Goal: Information Seeking & Learning: Learn about a topic

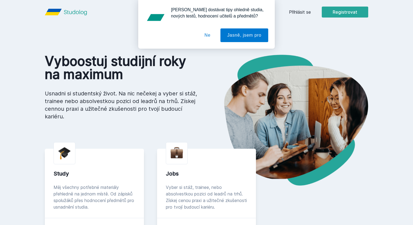
click at [209, 34] on button "Ne" at bounding box center [208, 35] width 20 height 14
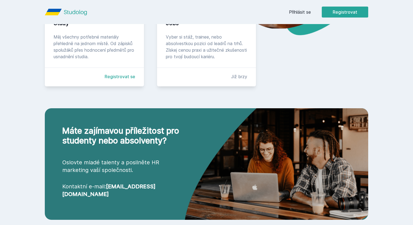
scroll to position [155, 0]
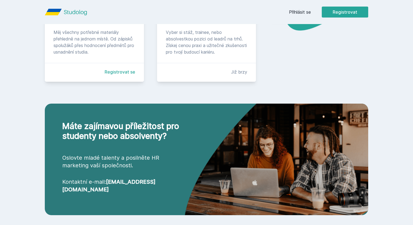
click at [81, 44] on div "Měj všechny potřebné materiály přehledně na jednom místě. Od zápisků spolužáků …" at bounding box center [95, 42] width 82 height 26
click at [119, 75] on link "Registrovat se" at bounding box center [120, 72] width 31 height 7
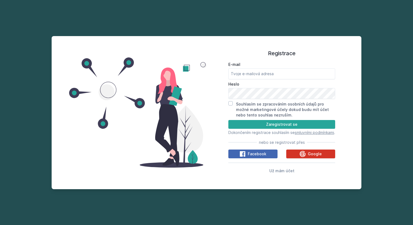
click at [301, 158] on button "Google" at bounding box center [310, 153] width 49 height 9
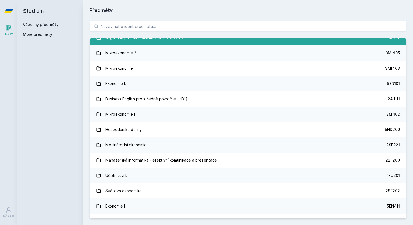
scroll to position [70, 0]
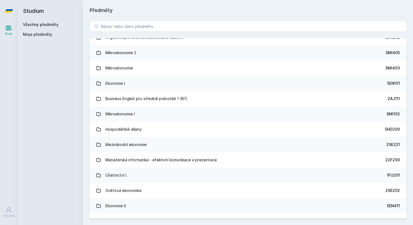
click at [9, 10] on icon at bounding box center [8, 10] width 9 height 3
click at [9, 11] on icon at bounding box center [8, 10] width 9 height 3
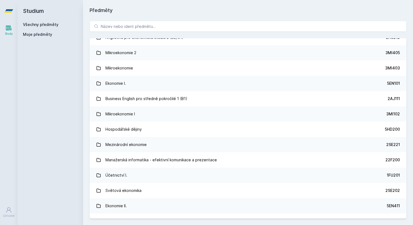
click at [9, 11] on icon at bounding box center [8, 10] width 9 height 3
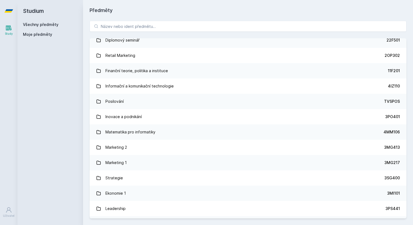
scroll to position [361, 0]
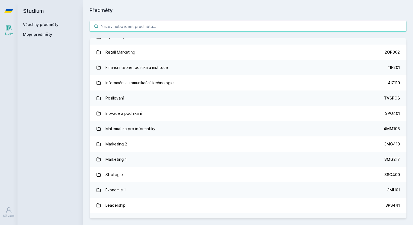
click at [155, 31] on input "search" at bounding box center [248, 26] width 317 height 11
paste input "1BP450"
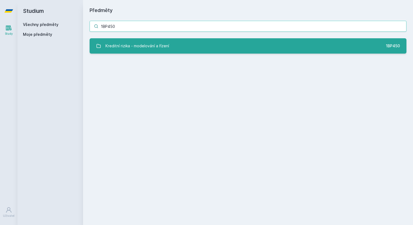
type input "1BP450"
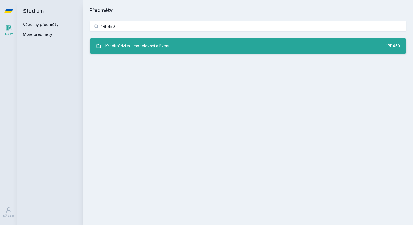
click at [154, 49] on div "Kreditní rizika - modelování a řízení" at bounding box center [137, 45] width 64 height 11
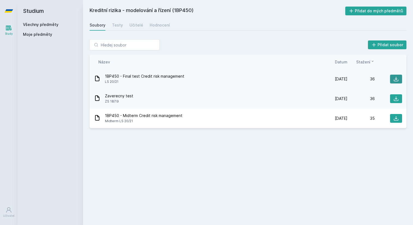
click at [395, 77] on icon at bounding box center [395, 78] width 5 height 5
click at [123, 113] on span "1BP450 - Midterm Credit risk management" at bounding box center [144, 115] width 78 height 5
click at [396, 117] on icon at bounding box center [396, 118] width 5 height 5
click at [395, 99] on icon at bounding box center [395, 98] width 5 height 5
click at [114, 23] on div "Testy" at bounding box center [117, 24] width 11 height 5
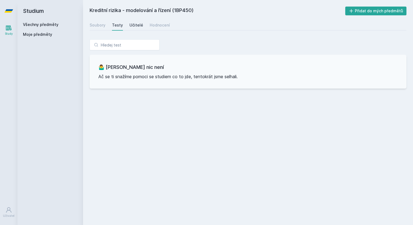
click at [137, 24] on div "Učitelé" at bounding box center [137, 24] width 14 height 5
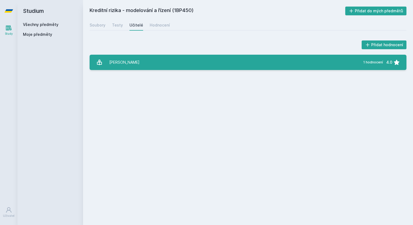
click at [120, 63] on div "Witzany Jiří" at bounding box center [124, 62] width 30 height 11
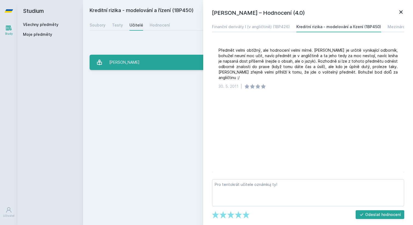
click at [120, 63] on div "Witzany Jiří" at bounding box center [124, 62] width 30 height 11
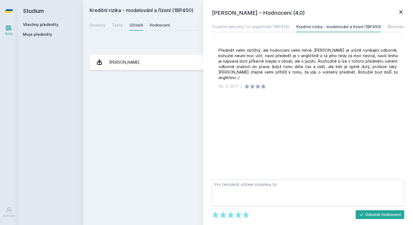
click at [158, 29] on link "Hodnocení" at bounding box center [160, 25] width 20 height 11
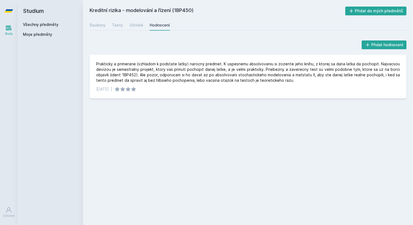
click at [107, 29] on div "Soubory Testy Učitelé Hodnocení" at bounding box center [248, 25] width 317 height 11
click at [96, 25] on div "Soubory" at bounding box center [98, 24] width 16 height 5
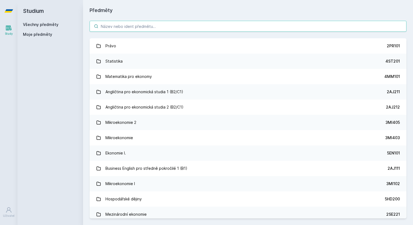
click at [128, 30] on input "search" at bounding box center [248, 26] width 317 height 11
paste input "3PE665"
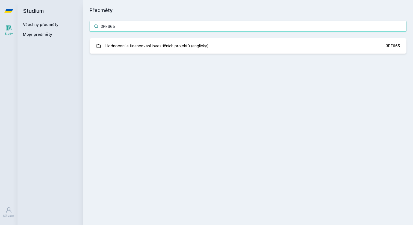
type input "3PE665"
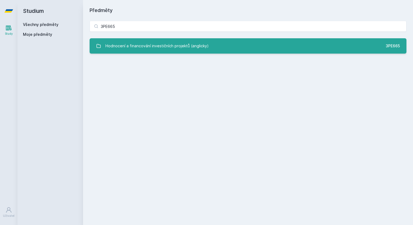
click at [146, 46] on div "Hodnocení a financování investičních projektů (anglicky)" at bounding box center [156, 45] width 103 height 11
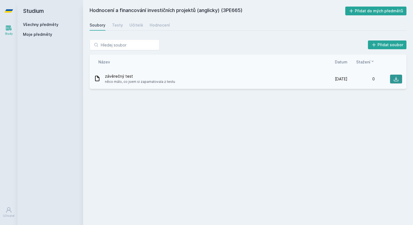
click at [395, 79] on icon at bounding box center [396, 79] width 5 height 5
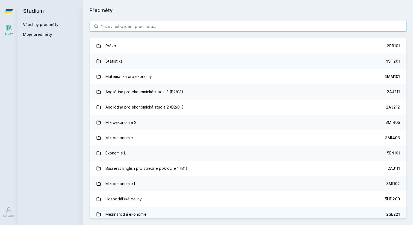
click at [212, 24] on input "search" at bounding box center [248, 26] width 317 height 11
paste input "4IT566"
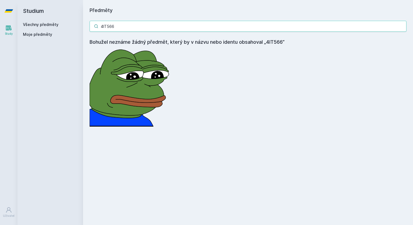
drag, startPoint x: 140, startPoint y: 27, endPoint x: 87, endPoint y: 27, distance: 52.7
click at [87, 27] on div "4IT566 Bohužel neznáme žádný předmět, který by v názvu nebo identu obsahoval „4…" at bounding box center [248, 73] width 330 height 119
paste input "2ZP412"
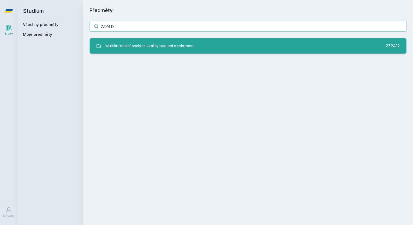
type input "2ZP412"
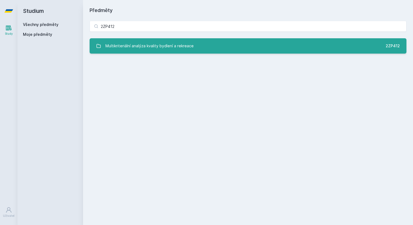
click at [125, 44] on div "Multikriteriální analýza kvality bydlení a rekreace" at bounding box center [149, 45] width 88 height 11
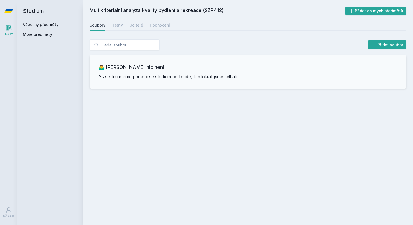
click at [111, 17] on div "Multikriteriální analýza kvality bydlení a rekreace (2ZP412) Přidat do mých pře…" at bounding box center [248, 113] width 317 height 212
click at [112, 21] on link "Testy" at bounding box center [117, 25] width 11 height 11
click at [133, 22] on link "Učitelé" at bounding box center [137, 25] width 14 height 11
click at [145, 22] on div "Soubory Testy Učitelé Hodnocení" at bounding box center [248, 25] width 317 height 11
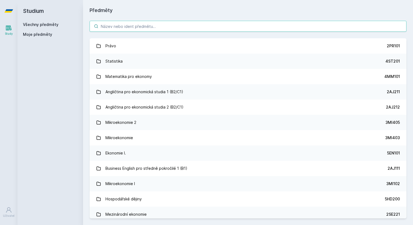
click at [144, 26] on input "search" at bounding box center [248, 26] width 317 height 11
paste input "4EK602"
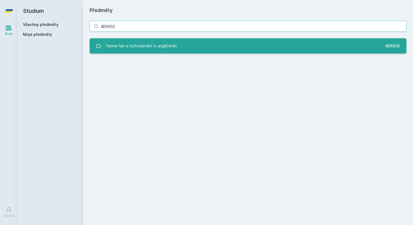
type input "4EK602"
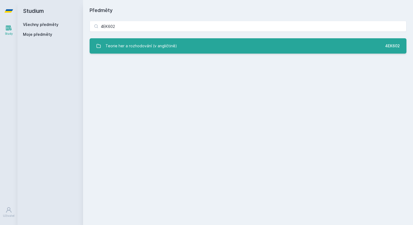
click at [141, 47] on div "Teorie her a rozhodování (v angličtině)" at bounding box center [141, 45] width 72 height 11
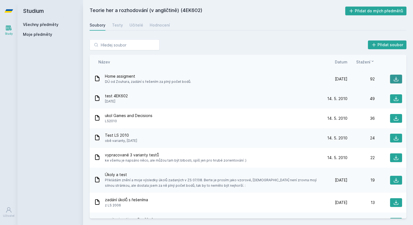
click at [396, 77] on icon at bounding box center [395, 78] width 5 height 5
